Goal: Find specific page/section: Find specific page/section

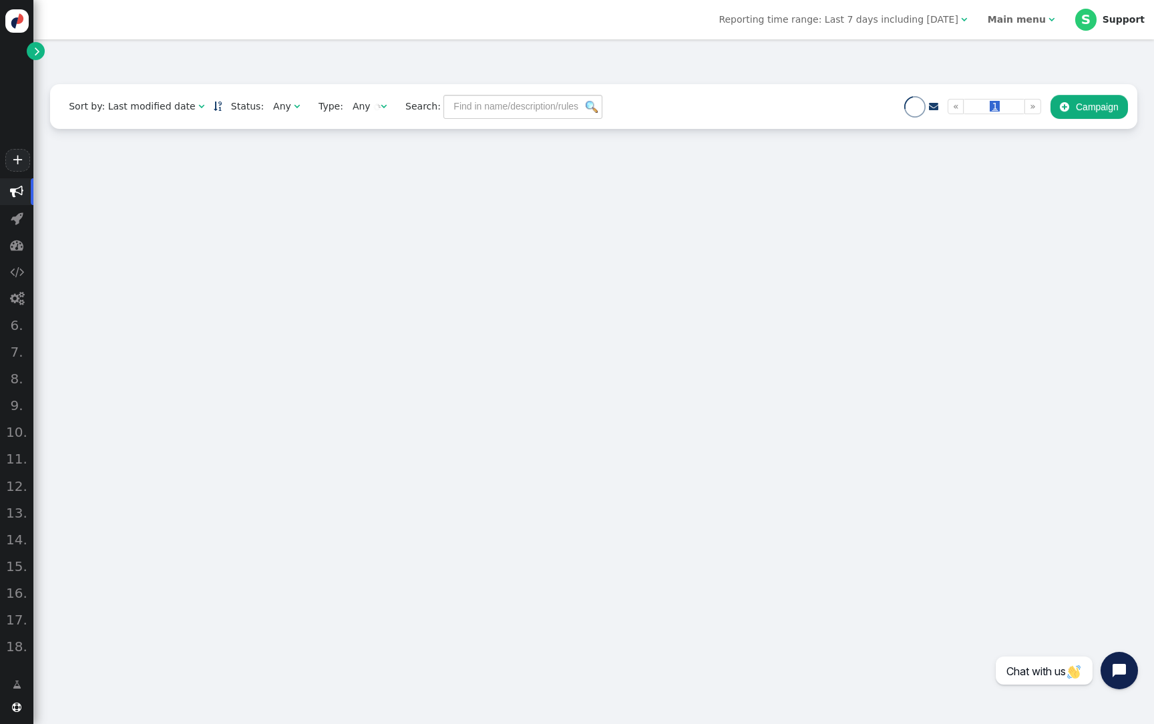
click at [1040, 13] on div "Main menu" at bounding box center [1017, 20] width 58 height 14
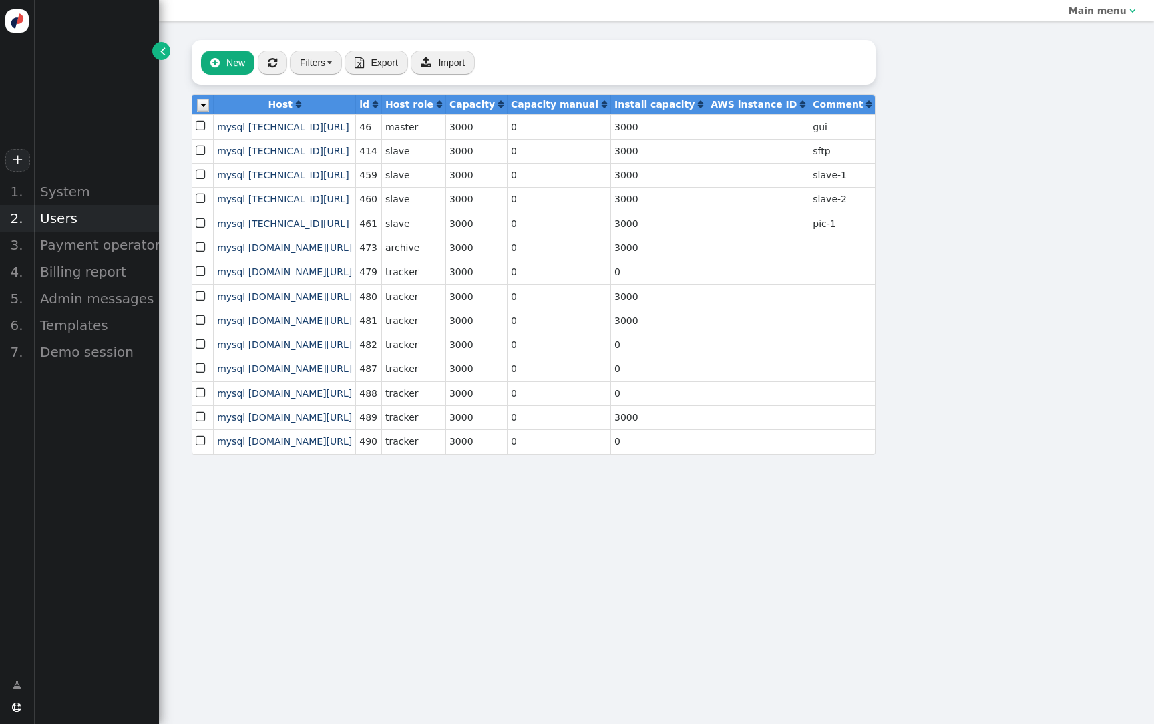
click at [69, 226] on div "Users" at bounding box center [96, 218] width 126 height 27
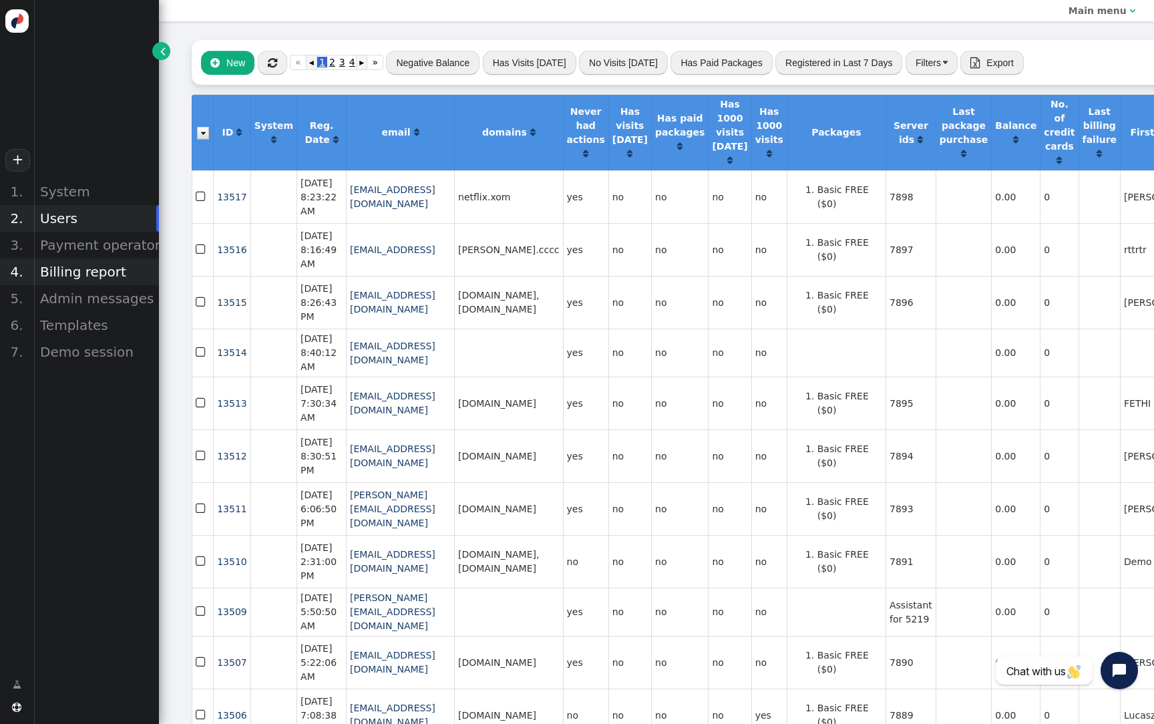
click at [100, 275] on div "Billing report" at bounding box center [96, 271] width 126 height 27
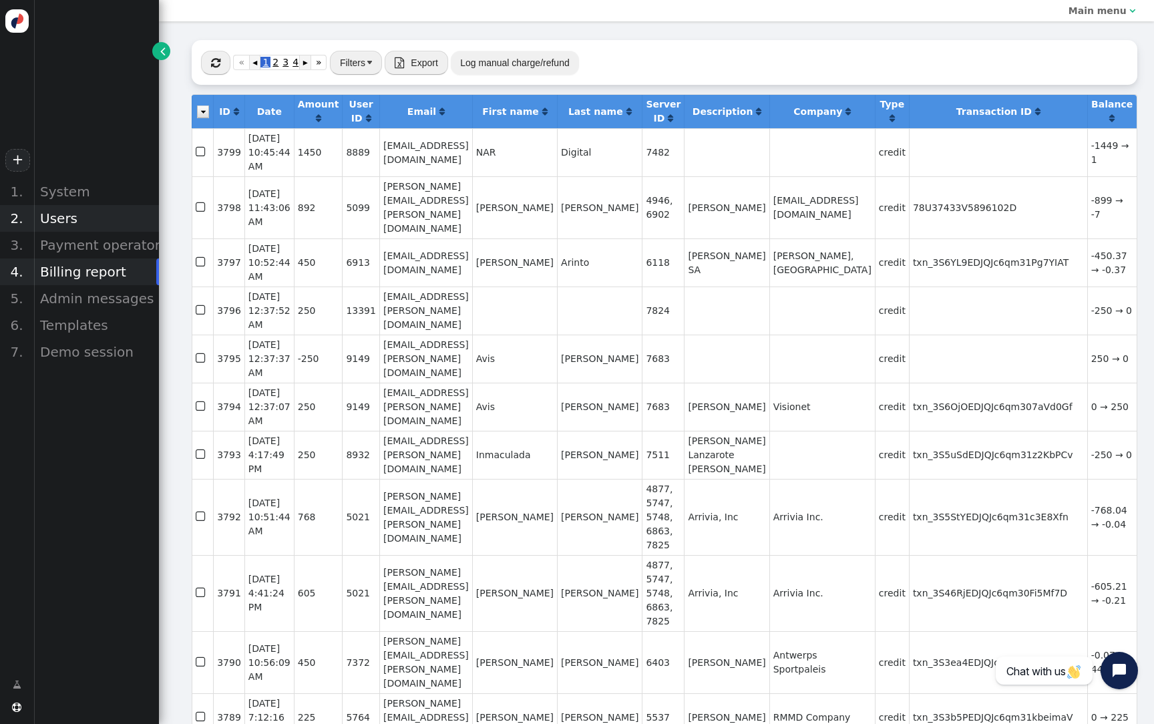
click at [78, 223] on div "Users" at bounding box center [96, 218] width 126 height 27
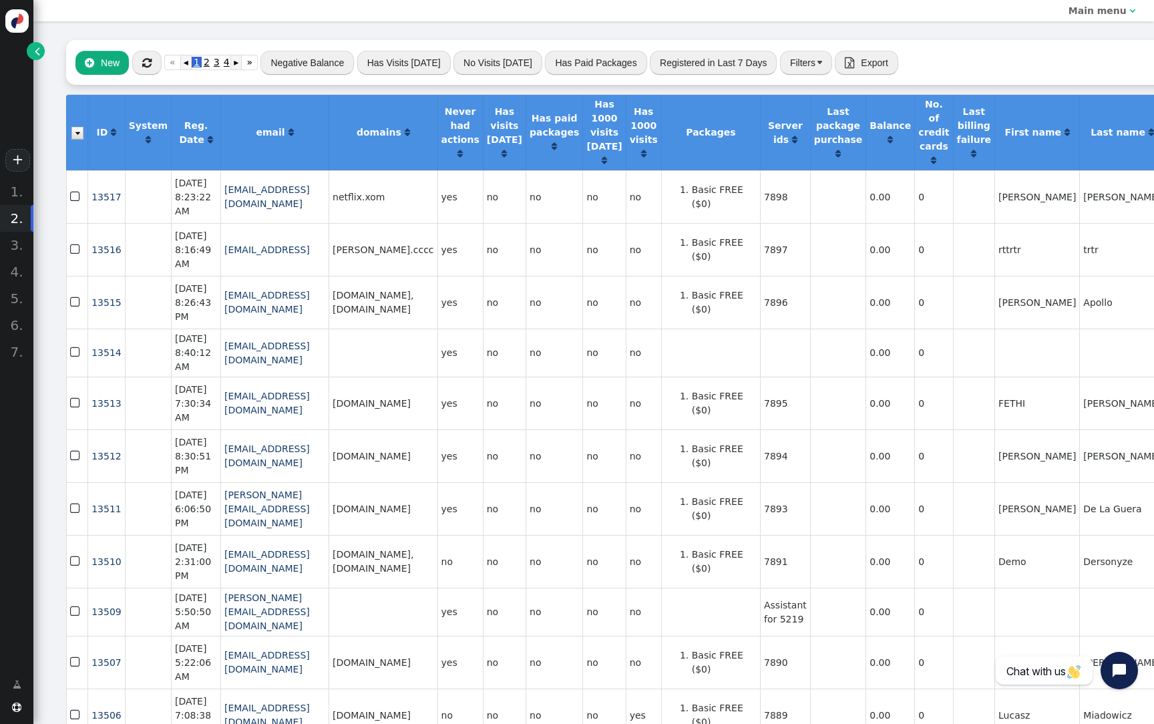
click at [39, 59] on link "" at bounding box center [36, 51] width 18 height 18
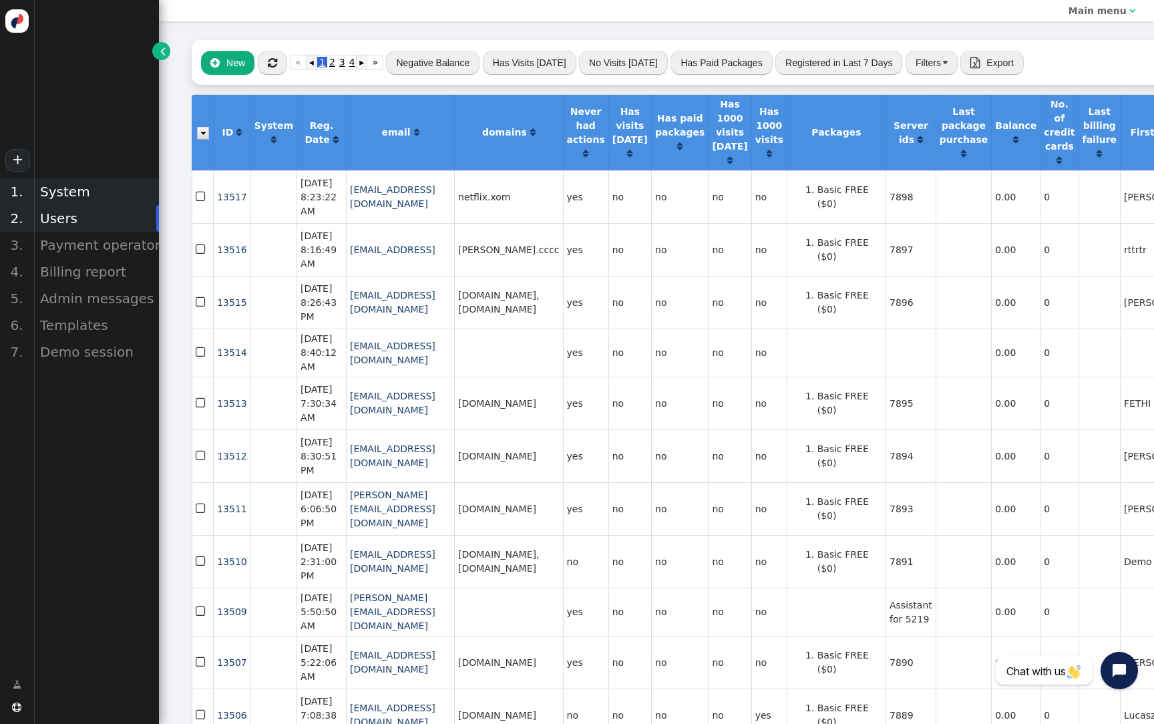
click at [59, 197] on div "System" at bounding box center [96, 191] width 126 height 27
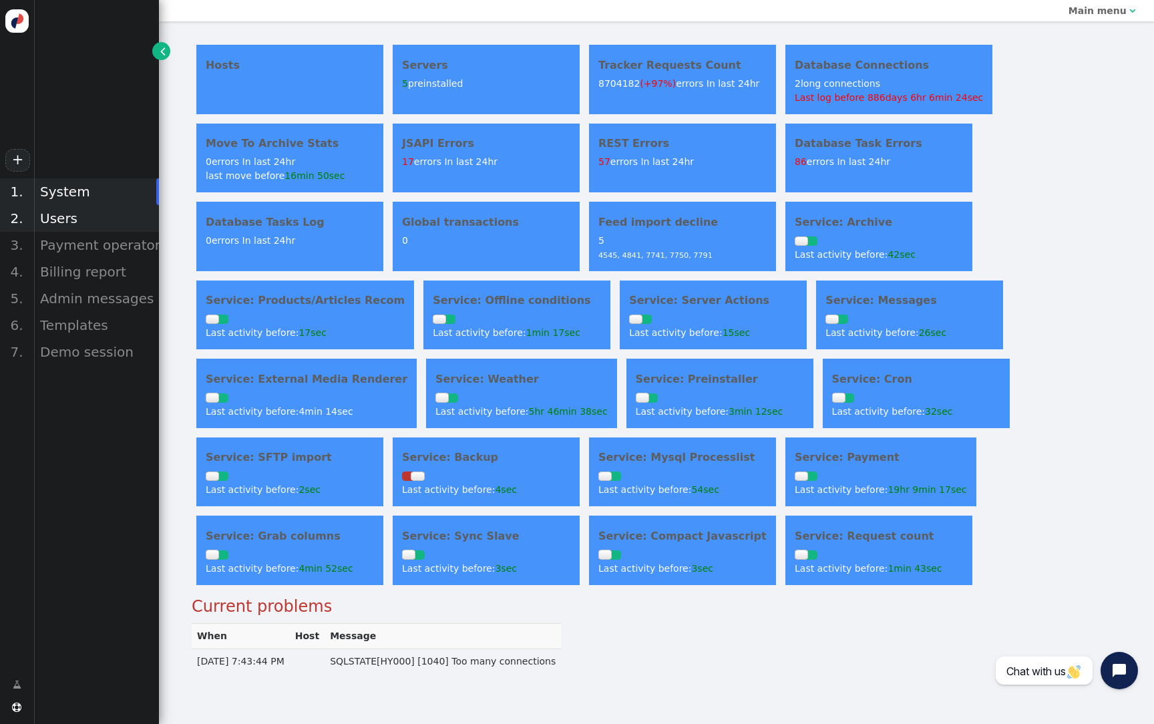
click at [92, 218] on div "Users" at bounding box center [96, 218] width 126 height 27
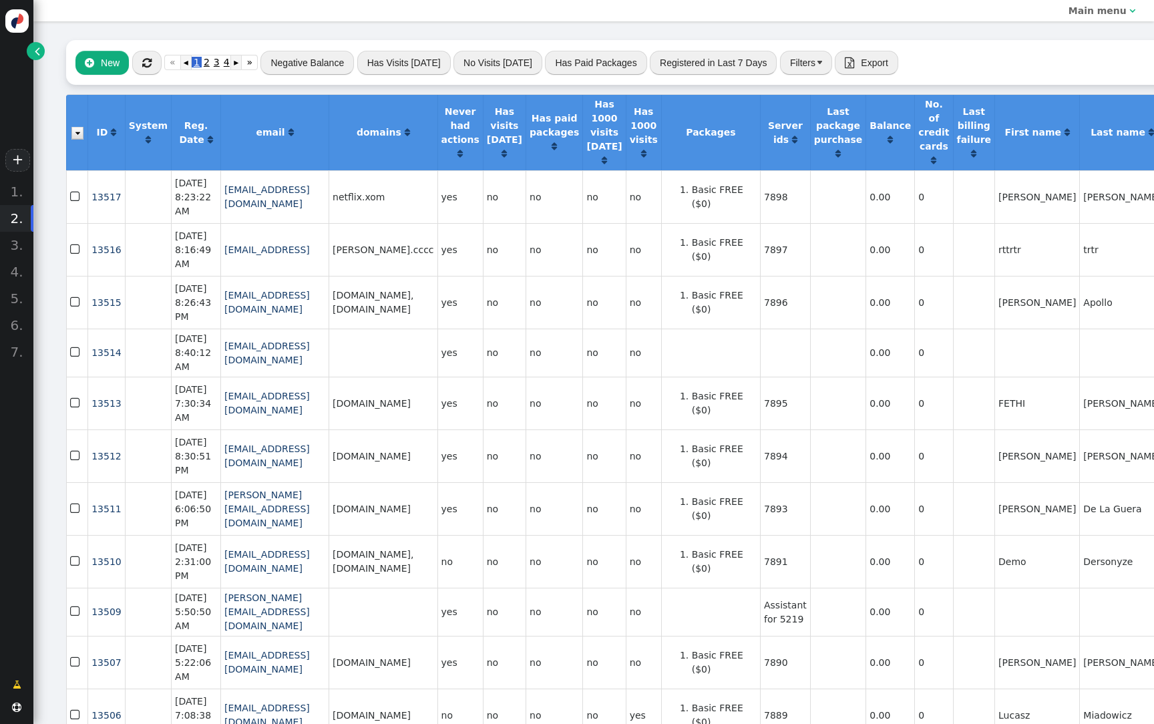
click at [31, 55] on link "" at bounding box center [36, 51] width 18 height 18
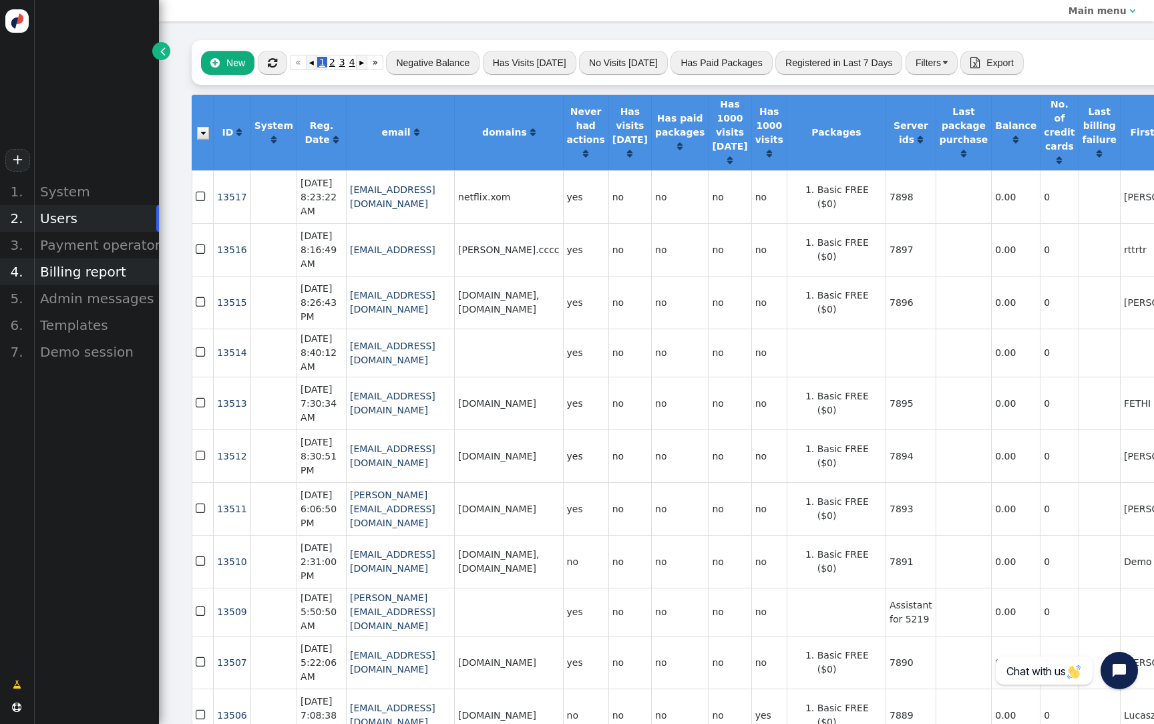
click at [98, 272] on div "Billing report" at bounding box center [96, 271] width 126 height 27
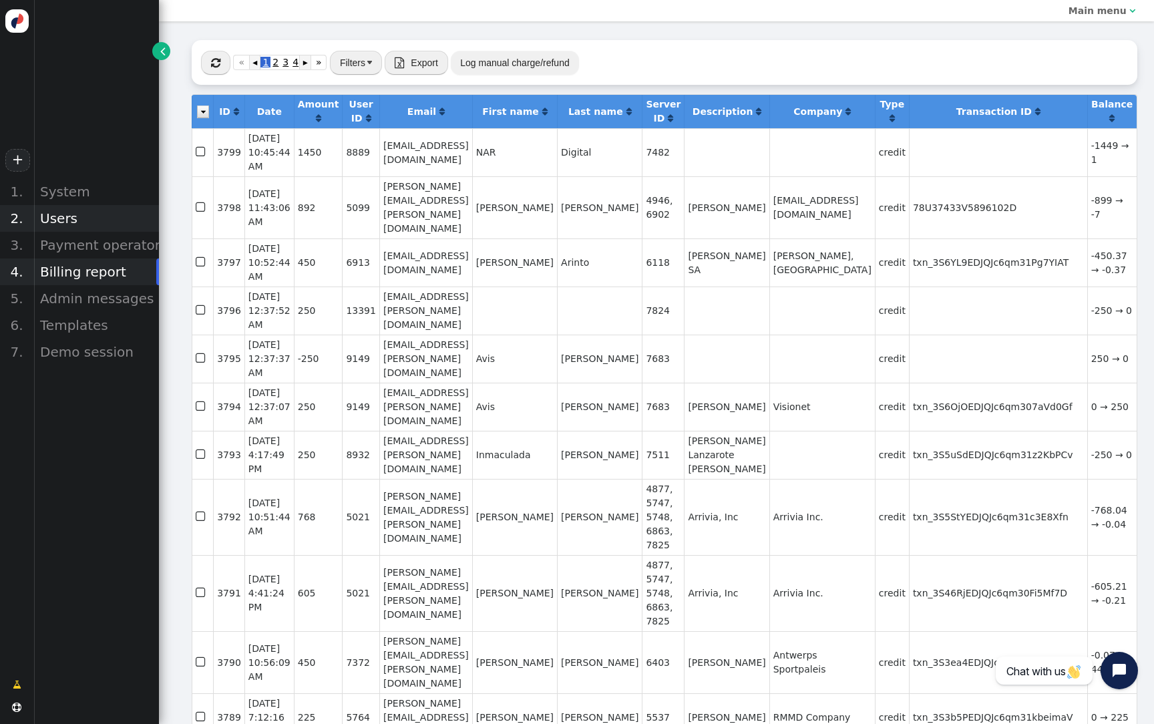
click at [77, 217] on div "Users" at bounding box center [96, 218] width 126 height 27
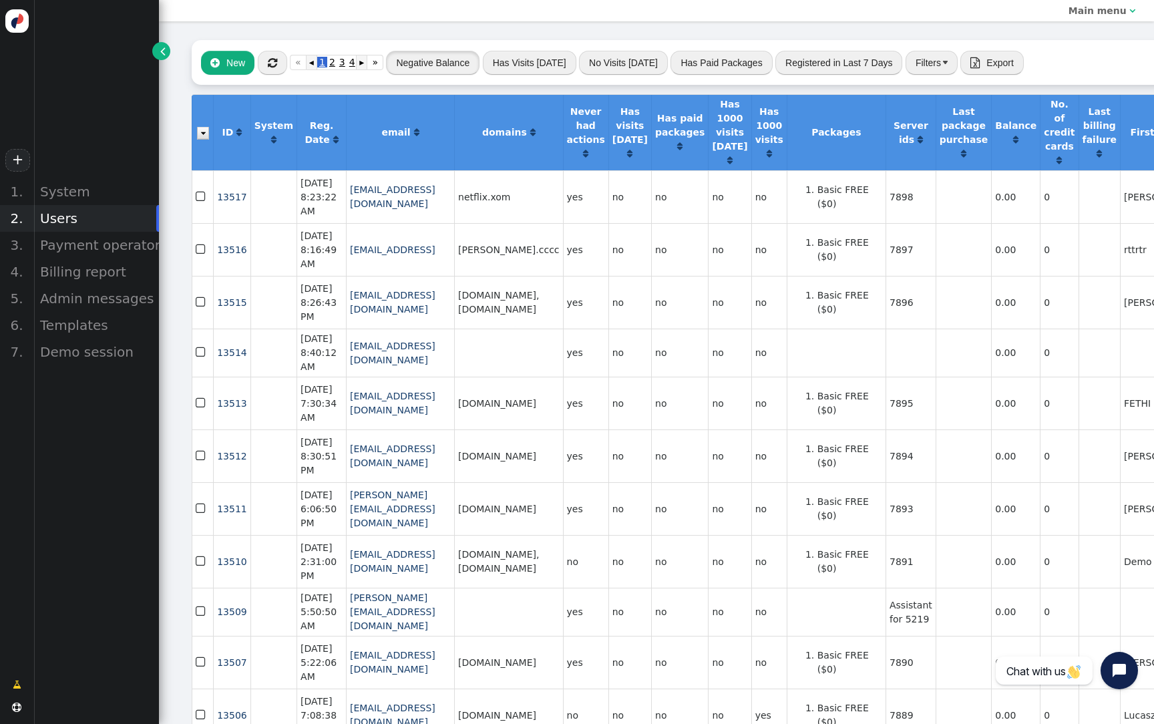
click at [450, 57] on button "Negative Balance" at bounding box center [433, 63] width 94 height 24
